Goal: Information Seeking & Learning: Learn about a topic

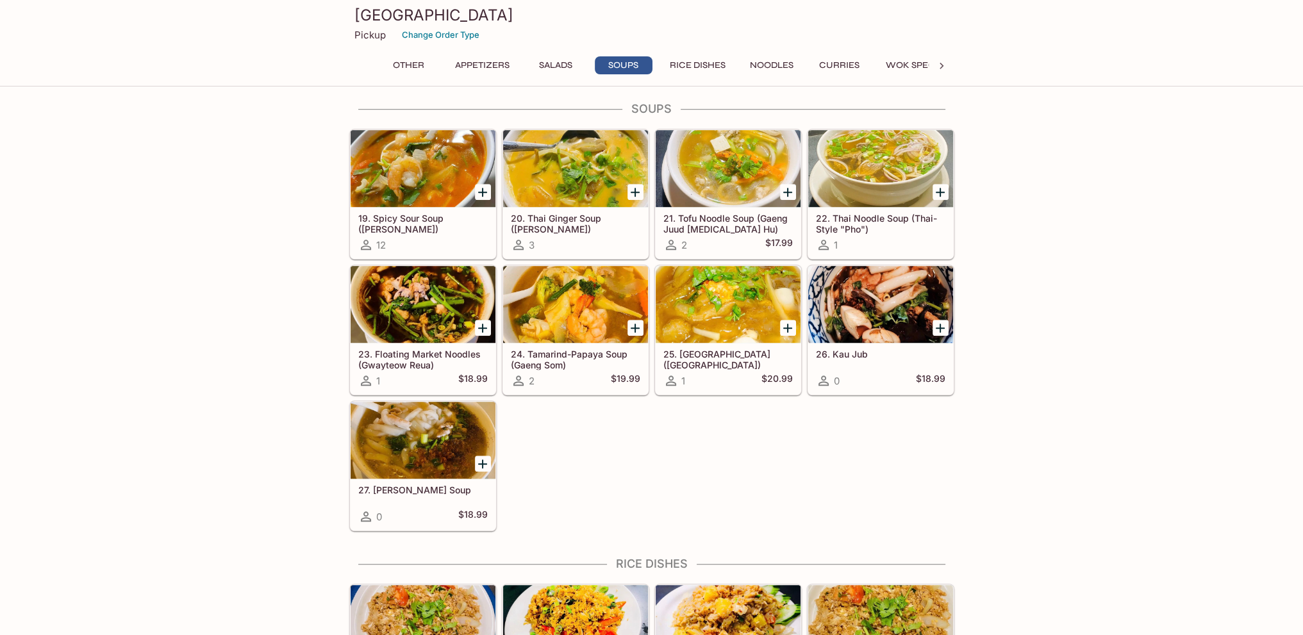
scroll to position [1154, 0]
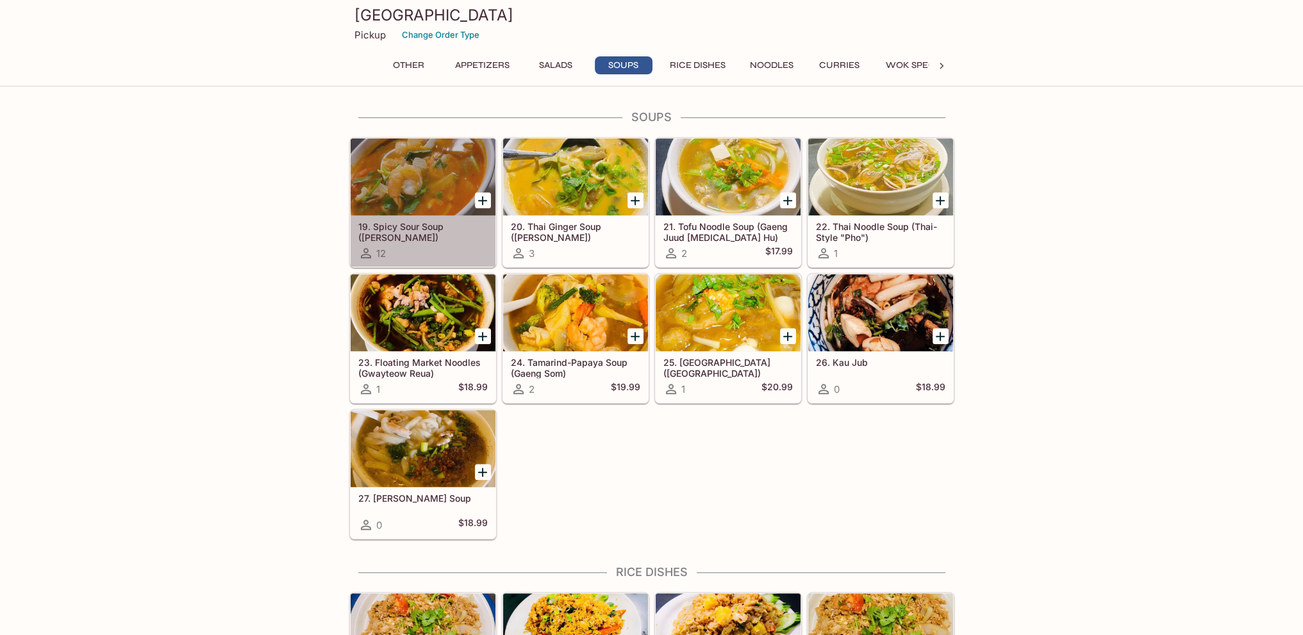
click at [403, 215] on div "19. Spicy Sour Soup ([PERSON_NAME]) 12" at bounding box center [423, 240] width 145 height 51
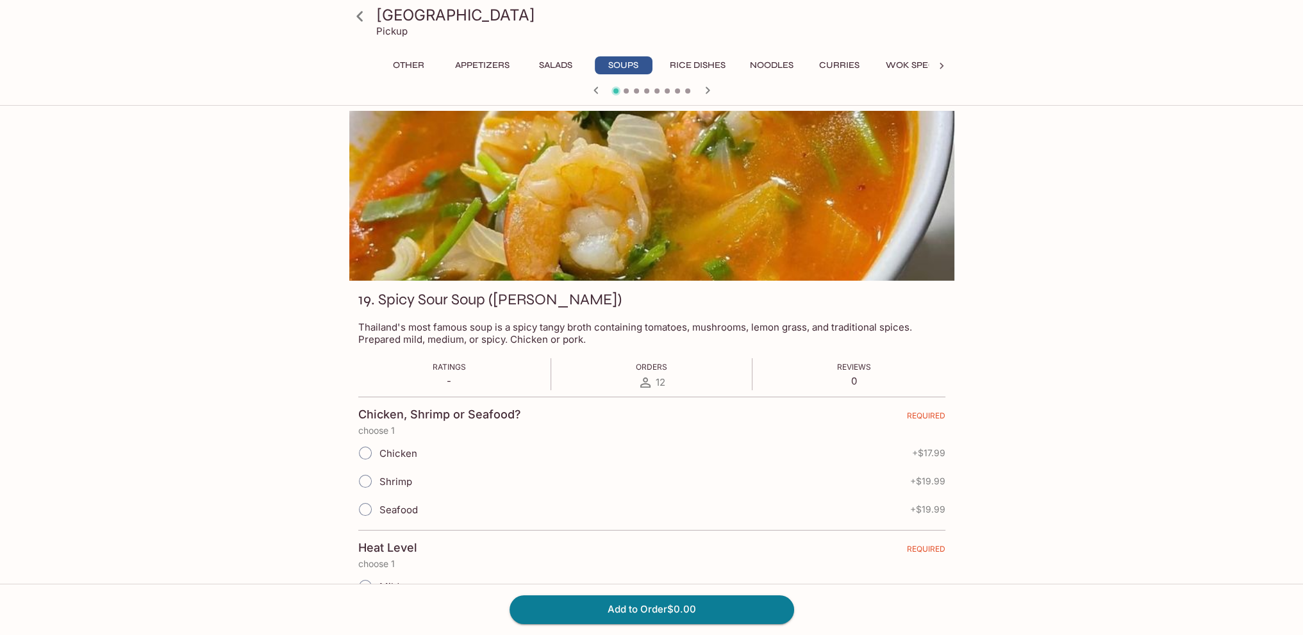
click at [358, 17] on icon at bounding box center [359, 16] width 6 height 10
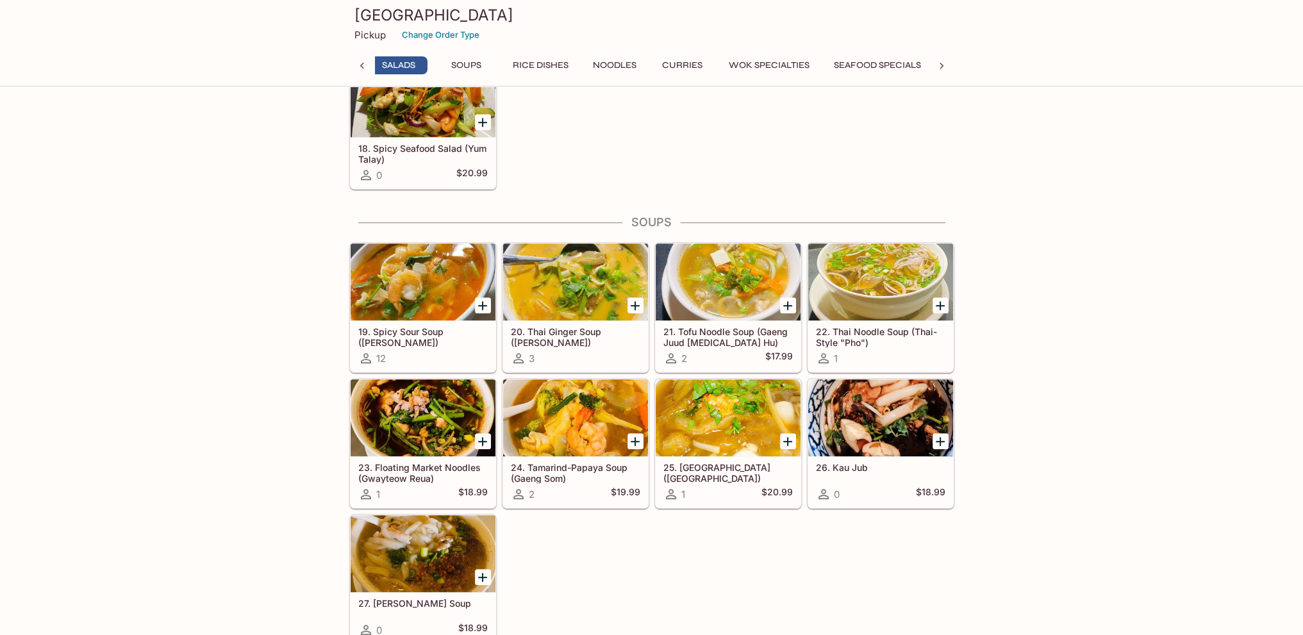
scroll to position [0, 153]
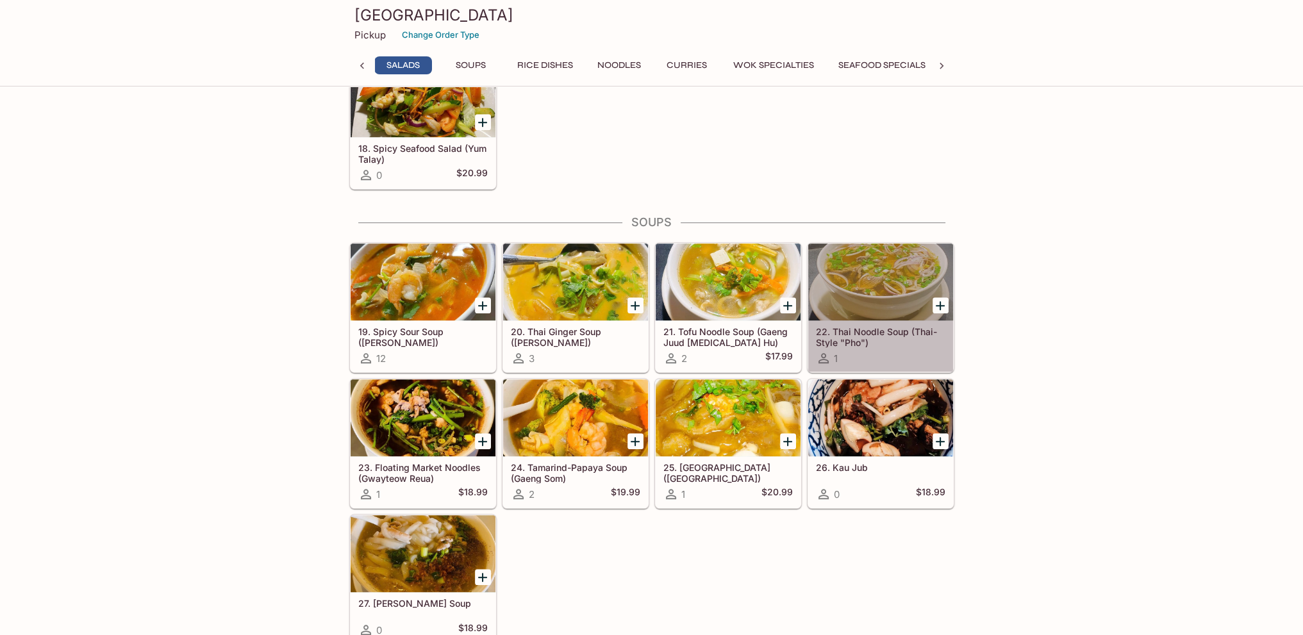
click at [864, 330] on h5 "22. Thai Noodle Soup (Thai-Style "Pho")" at bounding box center [881, 336] width 130 height 21
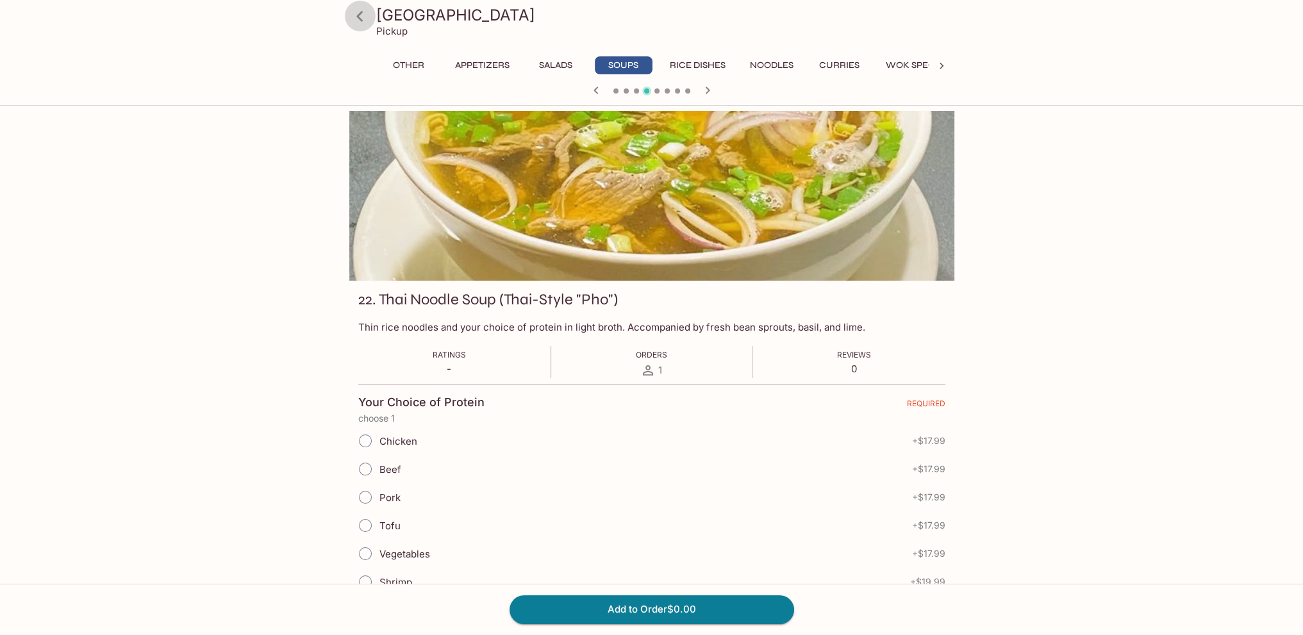
click at [353, 14] on icon at bounding box center [360, 16] width 22 height 22
